Goal: Entertainment & Leisure: Consume media (video, audio)

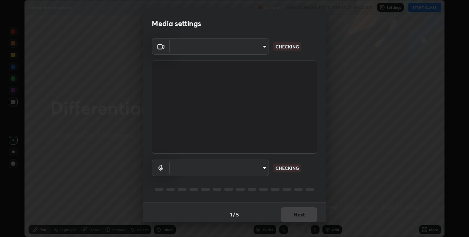
scroll to position [237, 469]
type input "60fceefa1ff133a458e9dacb52b3a7761017f46870fbbe5b76b29231bfb8dda7"
type input "a77103da4b3dac45a3c847deae51cfabe7392730c035e01ddd64089d88e0a711"
click at [192, 168] on body "Erase all Differential Equations Recording WAS SCHEDULED TO START AT 10:40 AM S…" at bounding box center [234, 118] width 469 height 237
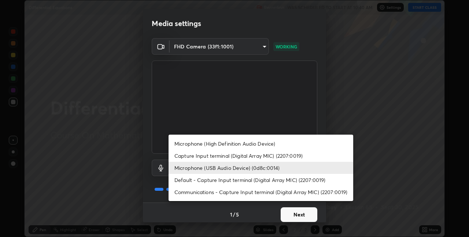
click at [298, 214] on div at bounding box center [234, 118] width 469 height 237
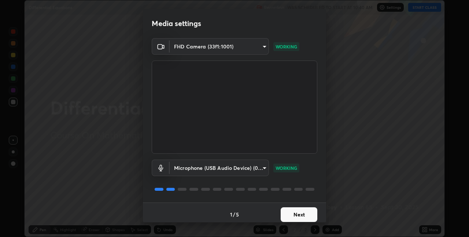
click at [298, 214] on button "Next" at bounding box center [299, 214] width 37 height 15
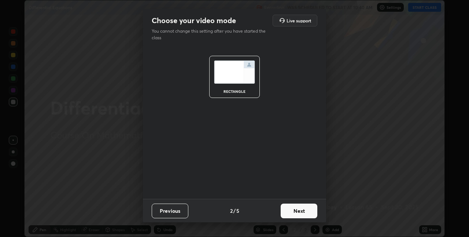
click at [298, 214] on button "Next" at bounding box center [299, 210] width 37 height 15
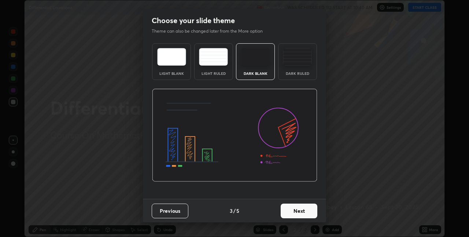
click at [298, 214] on button "Next" at bounding box center [299, 210] width 37 height 15
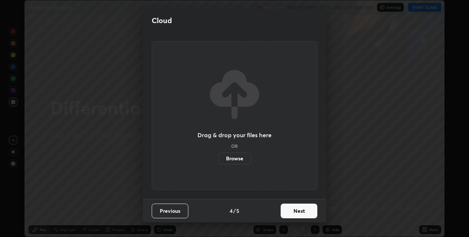
click at [296, 213] on button "Next" at bounding box center [299, 210] width 37 height 15
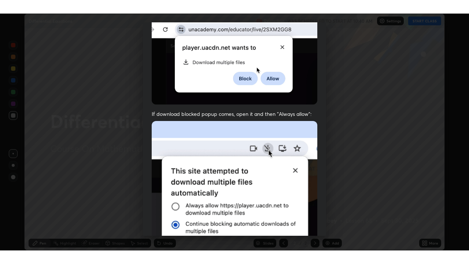
scroll to position [153, 0]
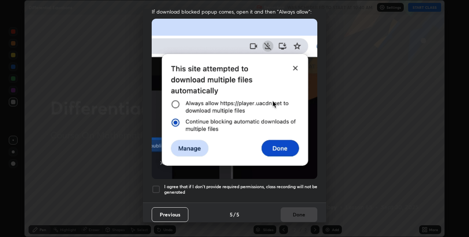
click at [155, 186] on div at bounding box center [156, 189] width 9 height 9
click at [298, 211] on button "Done" at bounding box center [299, 214] width 37 height 15
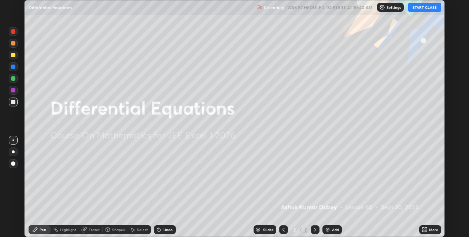
click at [431, 230] on div "More" at bounding box center [433, 230] width 9 height 4
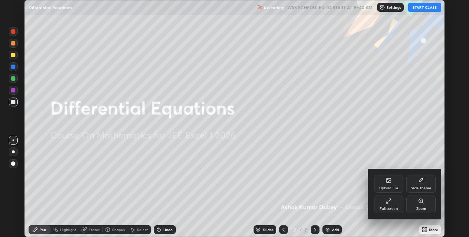
click at [391, 205] on div "Full screen" at bounding box center [388, 204] width 29 height 18
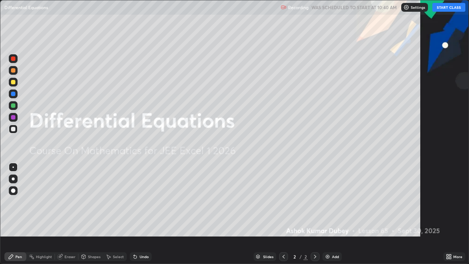
scroll to position [264, 469]
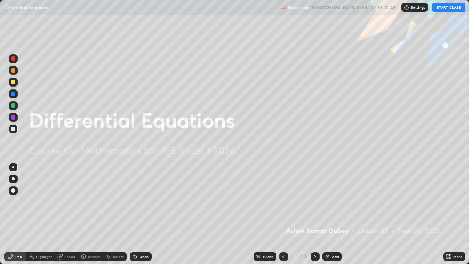
click at [443, 7] on button "START CLASS" at bounding box center [449, 7] width 33 height 9
click at [316, 236] on icon at bounding box center [315, 257] width 6 height 6
click at [326, 236] on img at bounding box center [328, 257] width 6 height 6
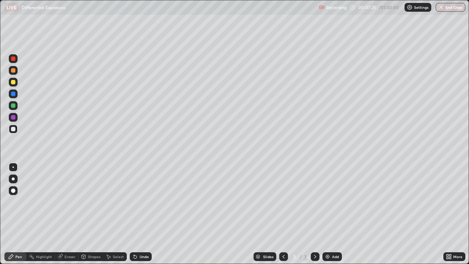
click at [316, 236] on div at bounding box center [315, 256] width 9 height 9
click at [327, 236] on img at bounding box center [328, 257] width 6 height 6
click at [69, 236] on div "Eraser" at bounding box center [70, 257] width 11 height 4
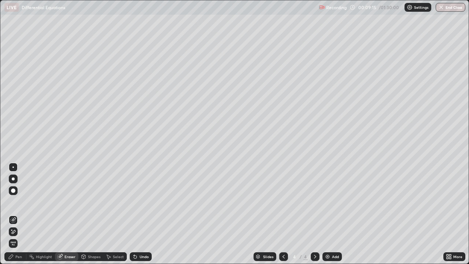
click at [16, 236] on div "Pen" at bounding box center [18, 257] width 7 height 4
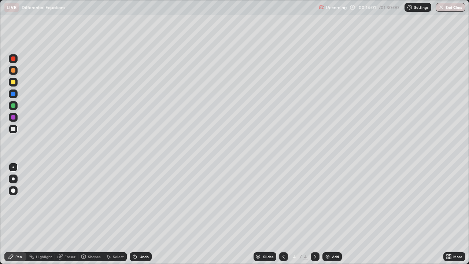
click at [315, 236] on icon at bounding box center [315, 257] width 2 height 4
click at [327, 236] on img at bounding box center [328, 257] width 6 height 6
click at [316, 236] on icon at bounding box center [315, 257] width 6 height 6
click at [325, 236] on img at bounding box center [328, 257] width 6 height 6
click at [314, 236] on icon at bounding box center [315, 257] width 6 height 6
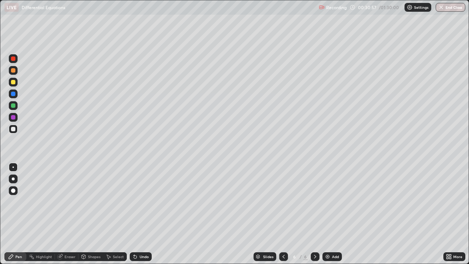
click at [328, 236] on img at bounding box center [328, 257] width 6 height 6
click at [329, 236] on img at bounding box center [328, 257] width 6 height 6
click at [328, 236] on img at bounding box center [328, 257] width 6 height 6
click at [68, 236] on div "Eraser" at bounding box center [70, 257] width 11 height 4
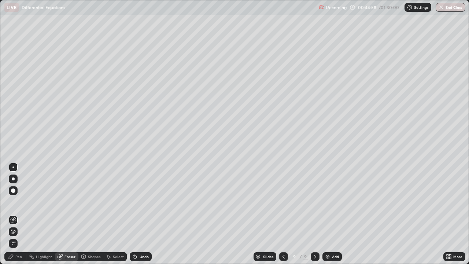
click at [18, 236] on div "Pen" at bounding box center [18, 257] width 7 height 4
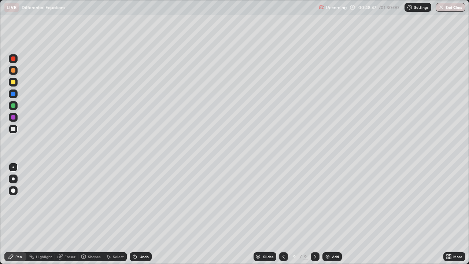
click at [14, 80] on div at bounding box center [13, 82] width 4 height 4
click at [325, 236] on img at bounding box center [328, 257] width 6 height 6
click at [68, 236] on div "Eraser" at bounding box center [70, 257] width 11 height 4
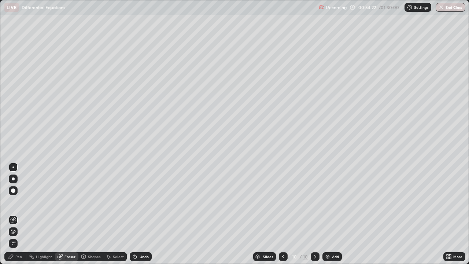
click at [18, 236] on div "Pen" at bounding box center [18, 257] width 7 height 4
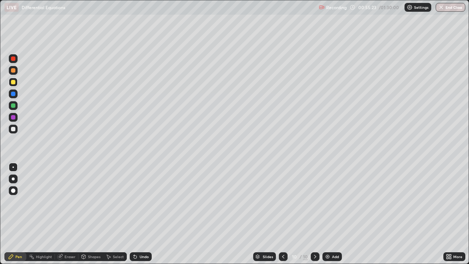
click at [12, 106] on div at bounding box center [13, 105] width 4 height 4
click at [318, 236] on div at bounding box center [315, 256] width 9 height 15
click at [328, 236] on img at bounding box center [328, 257] width 6 height 6
click at [327, 236] on img at bounding box center [328, 257] width 6 height 6
click at [71, 236] on div "Eraser" at bounding box center [70, 257] width 11 height 4
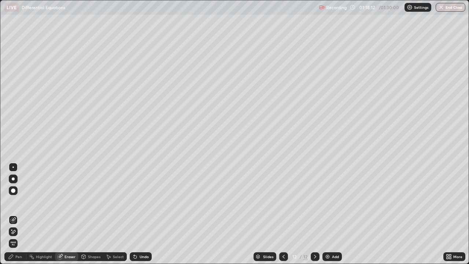
click at [19, 236] on div "Pen" at bounding box center [18, 257] width 7 height 4
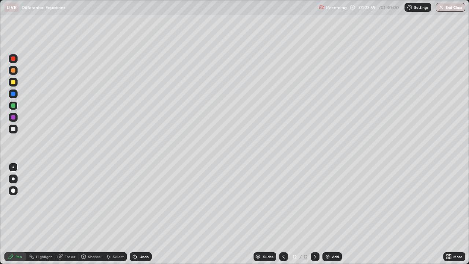
click at [315, 236] on icon at bounding box center [315, 257] width 6 height 6
click at [328, 236] on img at bounding box center [328, 257] width 6 height 6
click at [449, 8] on button "End Class" at bounding box center [451, 7] width 29 height 9
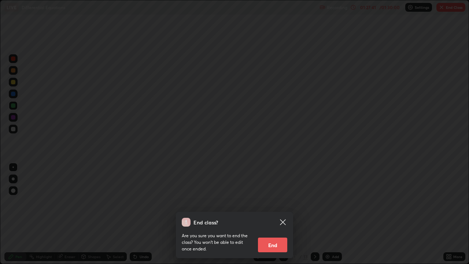
click at [271, 236] on button "End" at bounding box center [272, 245] width 29 height 15
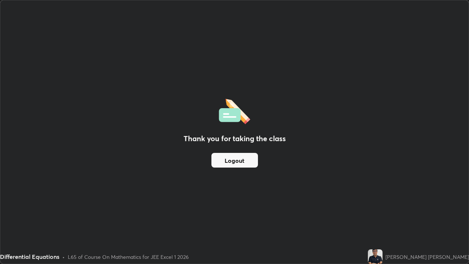
click at [241, 161] on button "Logout" at bounding box center [234, 160] width 47 height 15
